Goal: Information Seeking & Learning: Learn about a topic

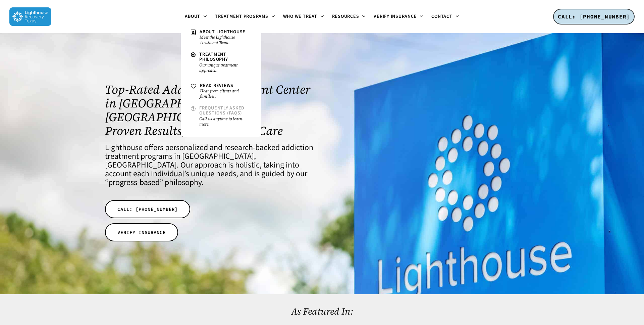
click at [212, 109] on span "Frequently Asked Questions (FAQs)" at bounding box center [221, 111] width 45 height 12
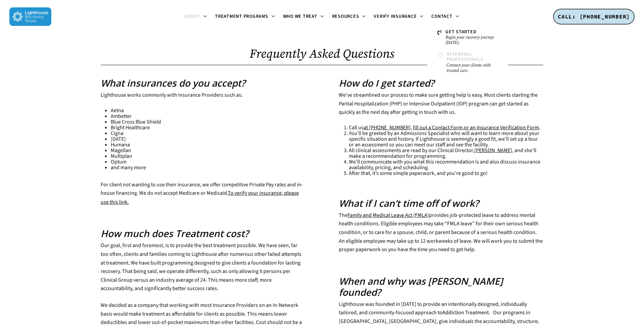
click at [454, 56] on span "Referring Professionals" at bounding box center [465, 57] width 37 height 12
